Goal: Task Accomplishment & Management: Use online tool/utility

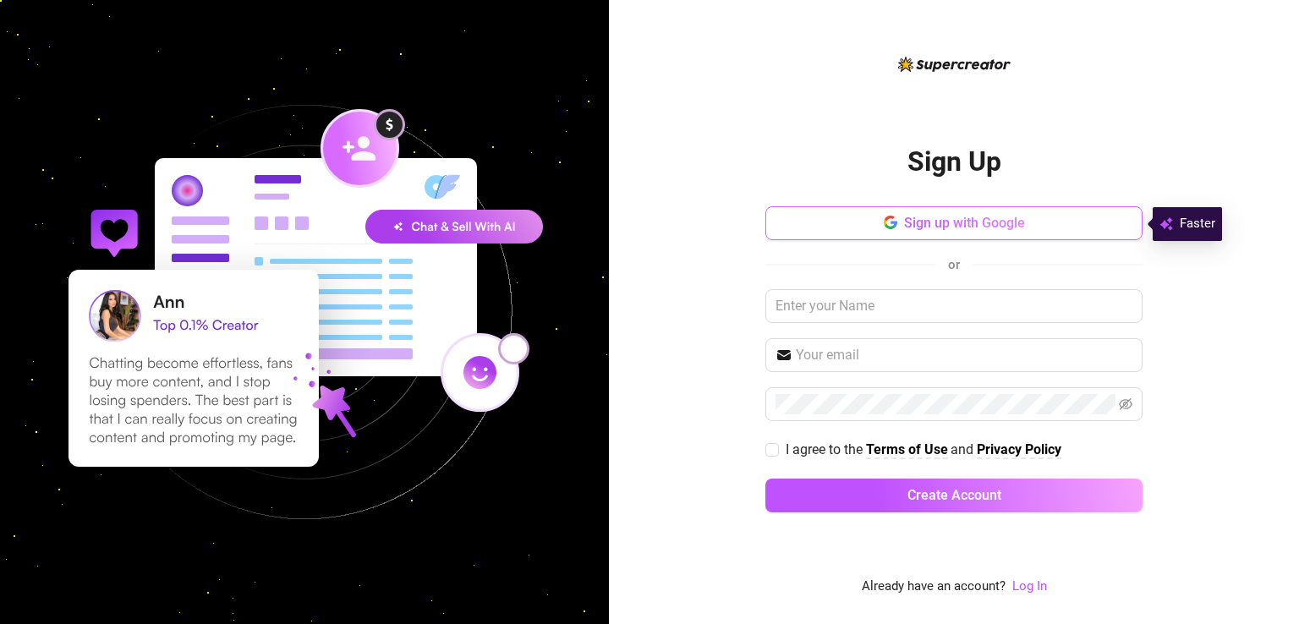
click at [857, 236] on button "Sign up with Google" at bounding box center [953, 223] width 377 height 34
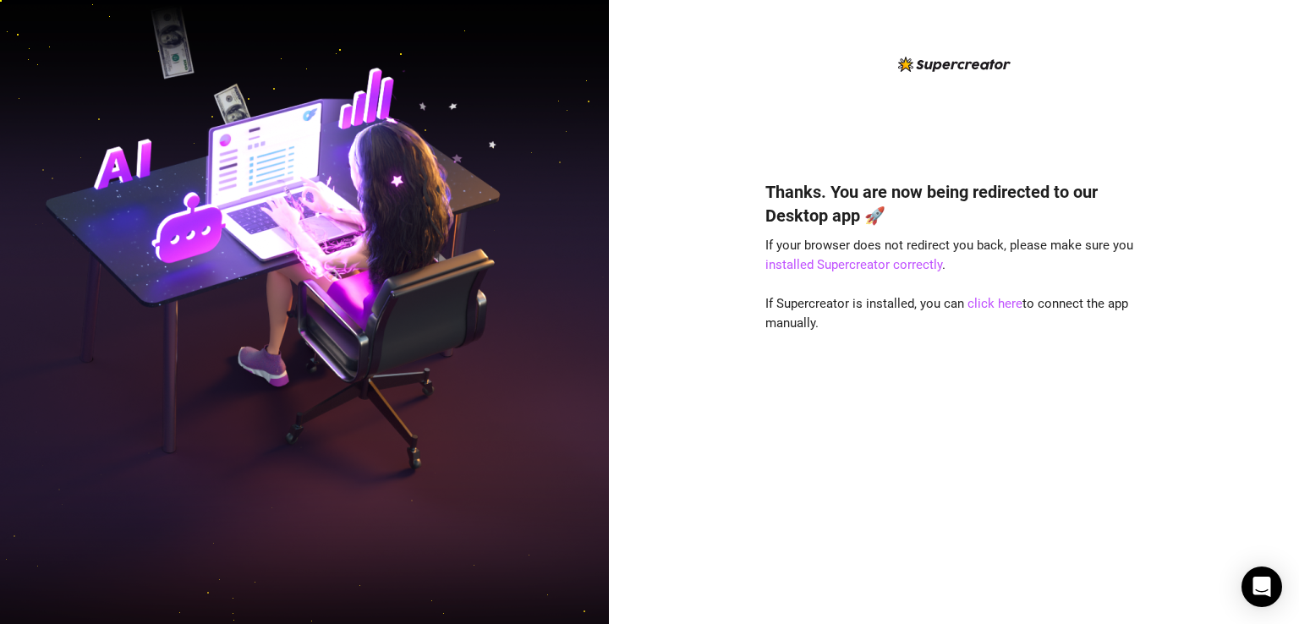
click at [808, 418] on div "Thanks. You are now being redirected to our Desktop app 🚀 If your browser does …" at bounding box center [953, 377] width 377 height 440
click at [982, 303] on link "click here" at bounding box center [994, 303] width 55 height 15
